Goal: Information Seeking & Learning: Find specific fact

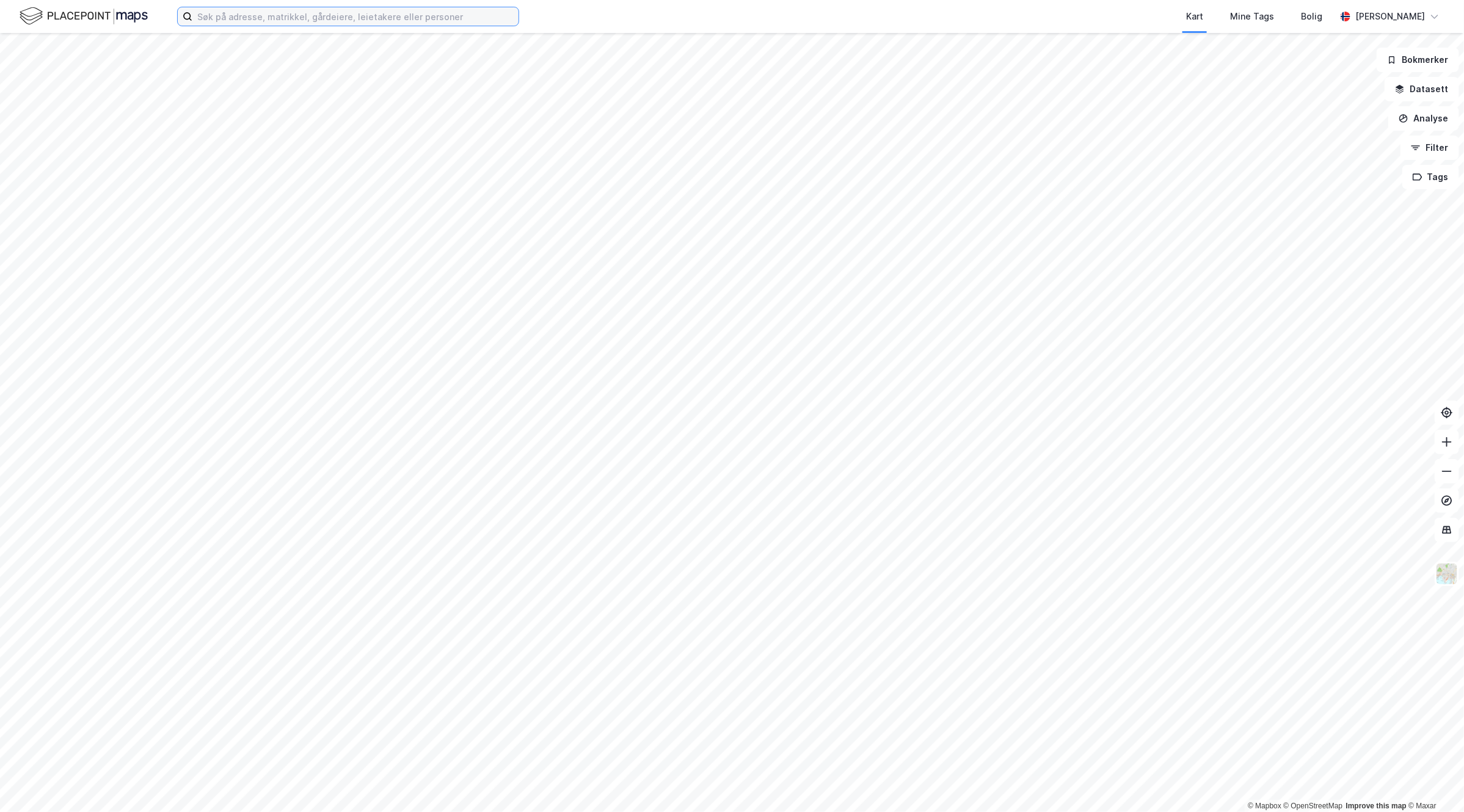
click at [340, 16] on input at bounding box center [355, 16] width 326 height 18
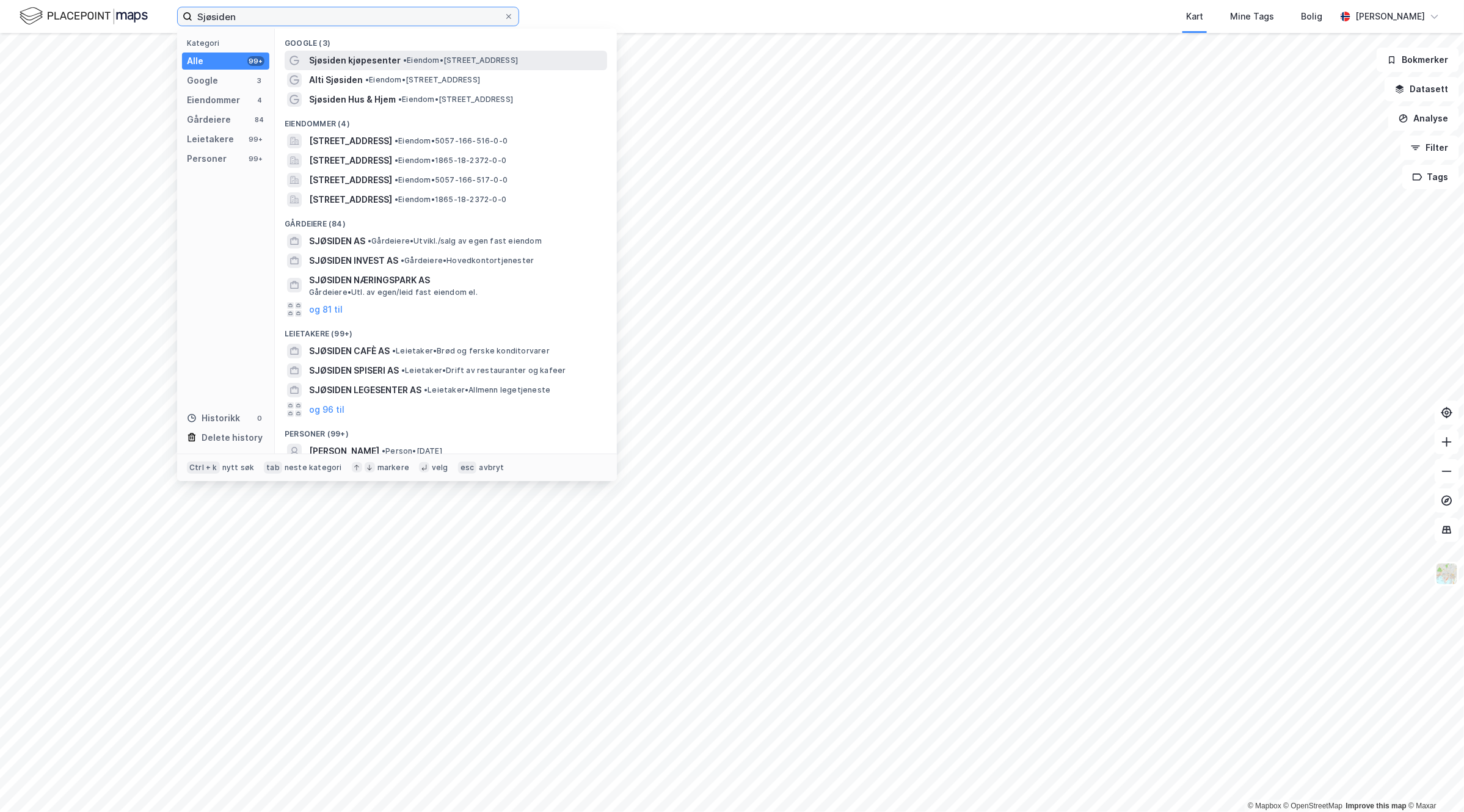
type input "Sjøsiden"
click at [374, 64] on span "Sjøsiden kjøpesenter" at bounding box center [354, 60] width 91 height 15
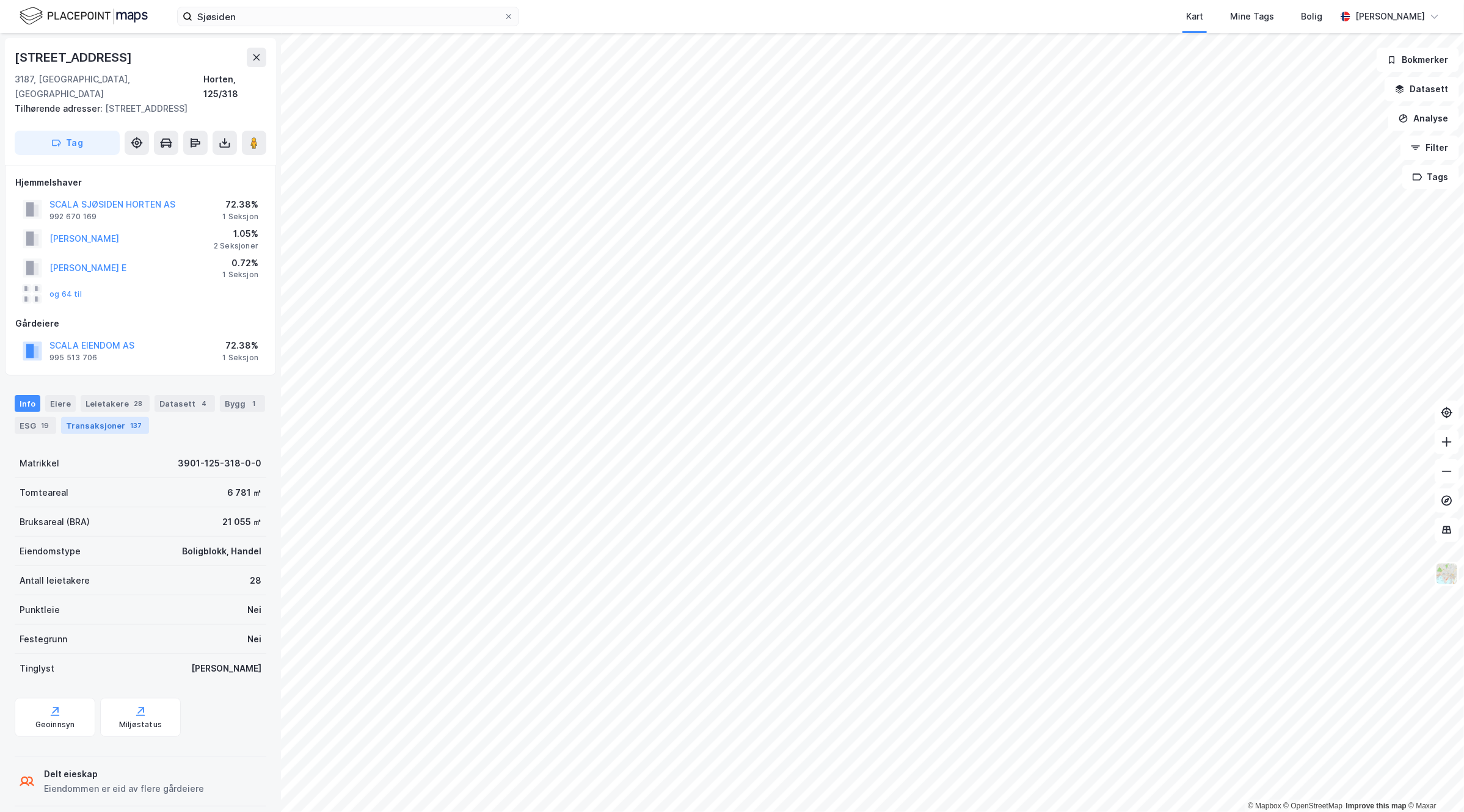
click at [145, 417] on div "Transaksjoner 137" at bounding box center [105, 426] width 88 height 17
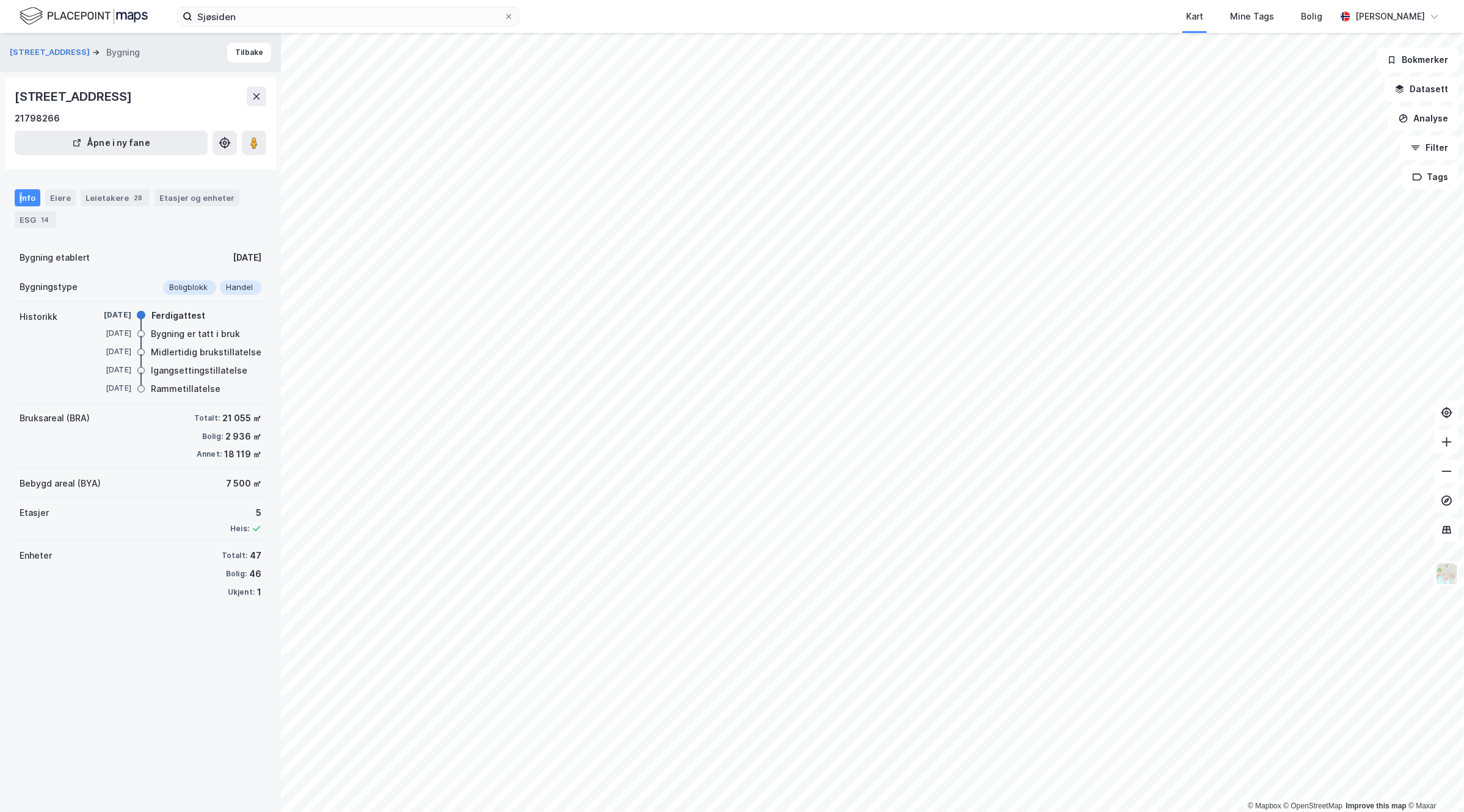
click at [20, 194] on div "Info" at bounding box center [28, 198] width 26 height 17
click at [260, 96] on icon at bounding box center [257, 96] width 10 height 10
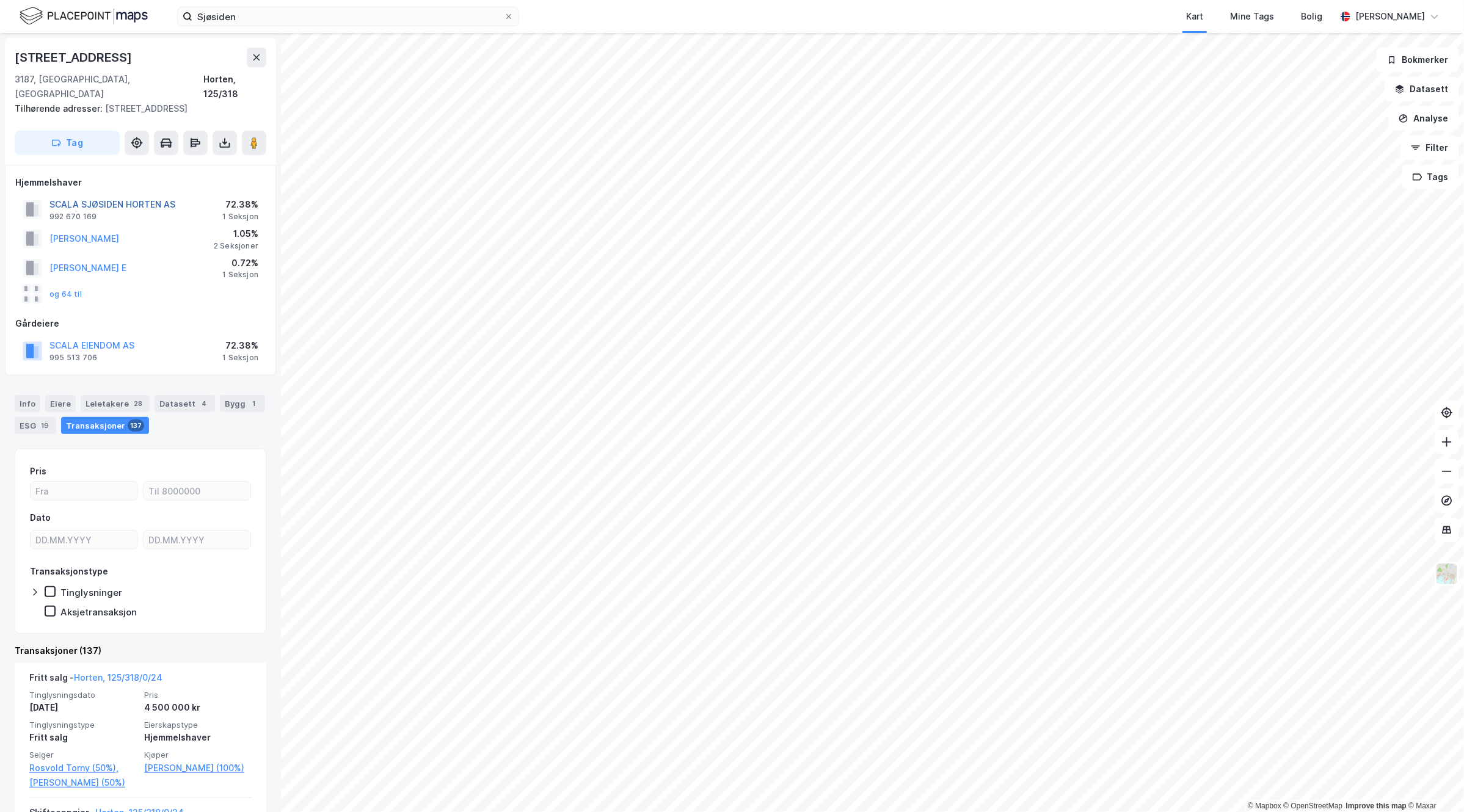
click at [0, 0] on button "SCALA SJØSIDEN HORTEN AS" at bounding box center [0, 0] width 0 height 0
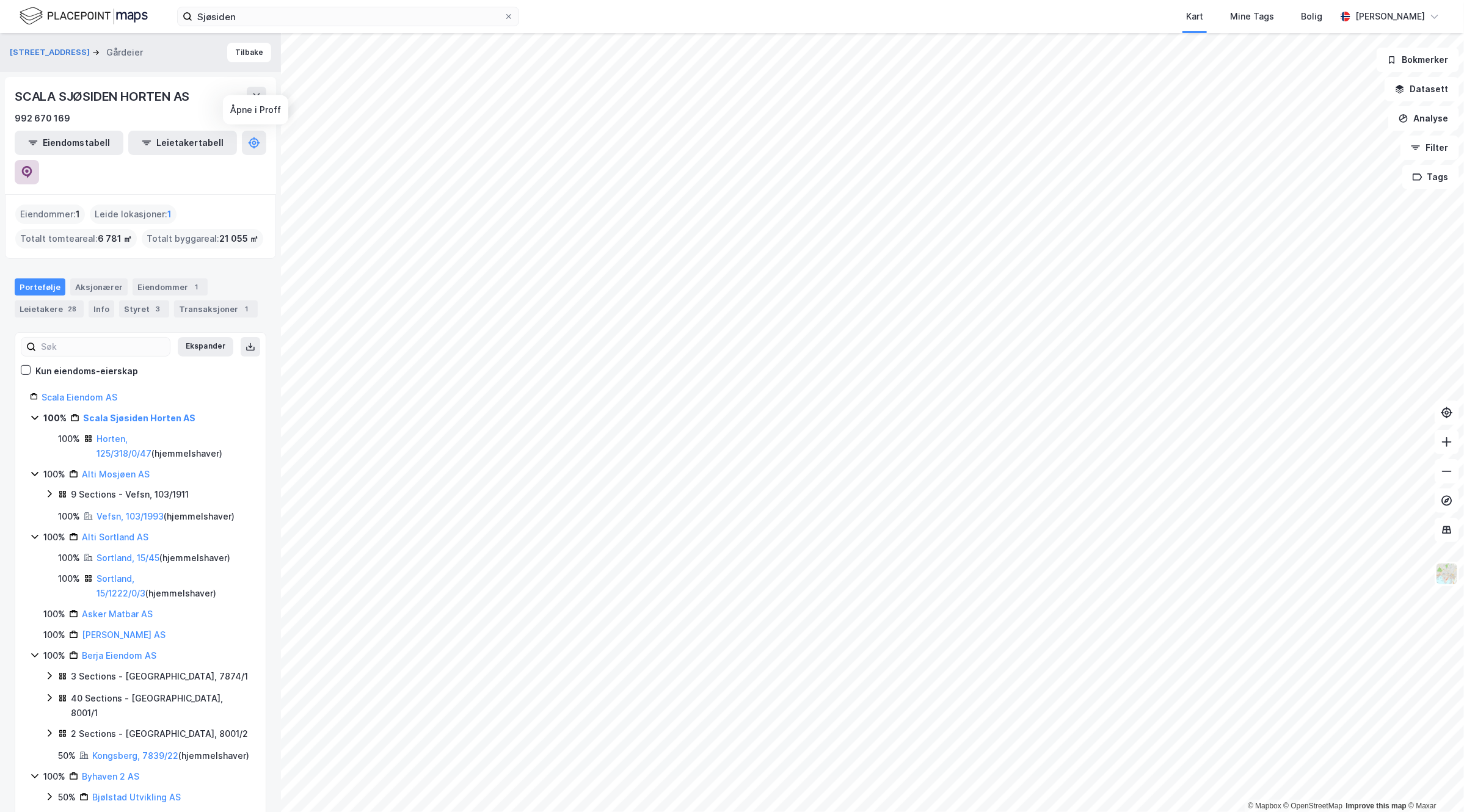
click at [33, 166] on icon at bounding box center [27, 171] width 11 height 12
click at [33, 166] on icon at bounding box center [26, 171] width 12 height 12
